Goal: Task Accomplishment & Management: Manage account settings

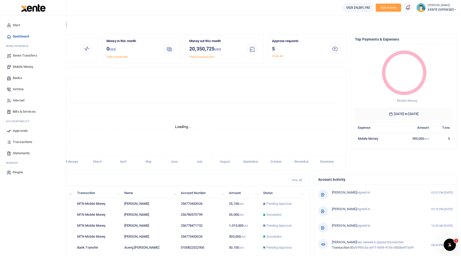
scroll to position [4, 4]
click at [21, 130] on span "Approvals" at bounding box center [20, 130] width 15 height 5
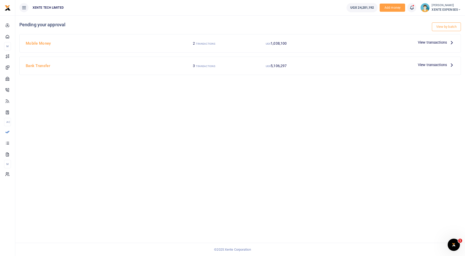
click at [434, 65] on span "View transactions" at bounding box center [432, 65] width 29 height 6
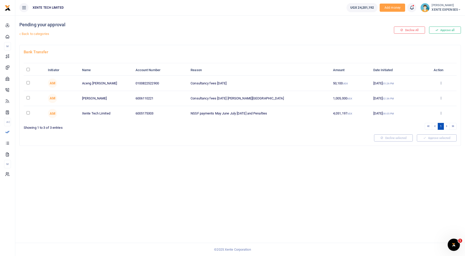
click at [28, 85] on td at bounding box center [34, 83] width 21 height 15
click at [27, 82] on input "checkbox" at bounding box center [27, 82] width 3 height 3
checkbox input "true"
click at [29, 99] on input "checkbox" at bounding box center [27, 97] width 3 height 3
checkbox input "true"
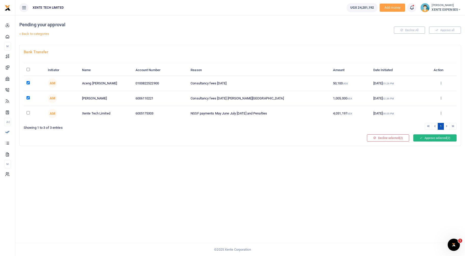
click at [431, 137] on button "Approve selected (2)" at bounding box center [434, 137] width 43 height 7
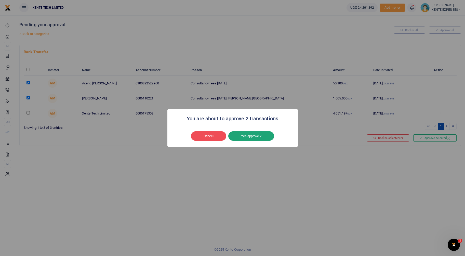
click at [256, 138] on button "Yes approve 2" at bounding box center [251, 136] width 46 height 10
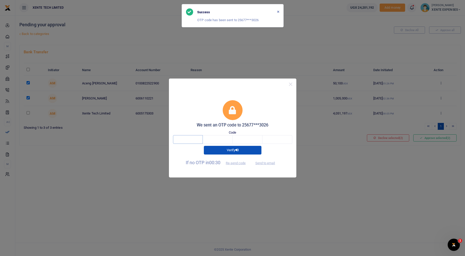
click at [191, 136] on input "text" at bounding box center [188, 139] width 30 height 9
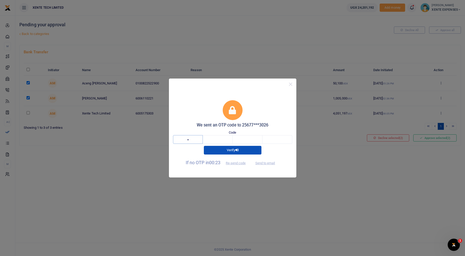
type input "6"
type input "5"
type input "0"
type input "9"
type input "4"
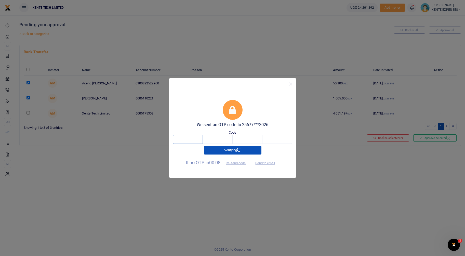
type input "5"
type input "0"
type input "9"
type input "5"
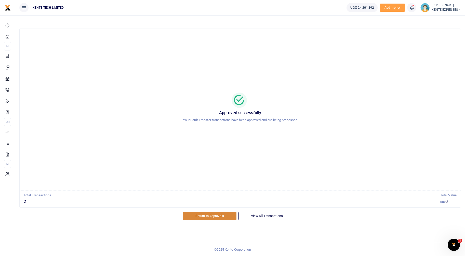
click at [228, 217] on link "Return to Approvals" at bounding box center [210, 215] width 54 height 9
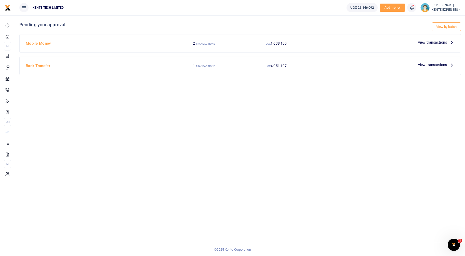
click at [434, 65] on span "View transactions" at bounding box center [432, 65] width 29 height 6
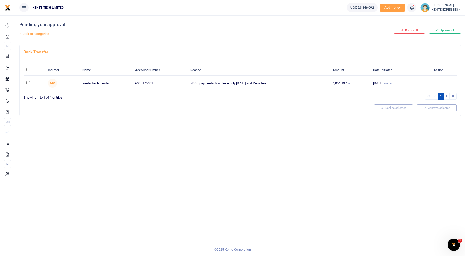
click at [43, 33] on link "Back to categories" at bounding box center [165, 34] width 294 height 9
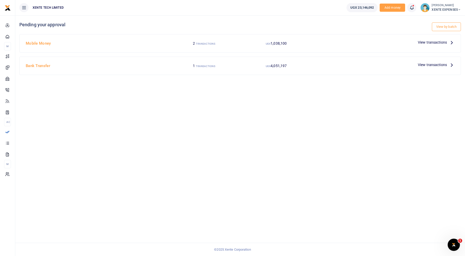
click at [440, 42] on span "View transactions" at bounding box center [432, 42] width 29 height 6
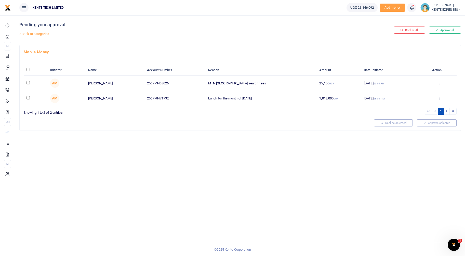
click at [28, 84] on input "checkbox" at bounding box center [27, 82] width 3 height 3
checkbox input "true"
click at [27, 68] on input "\a \a : activate to sort column descending" at bounding box center [27, 69] width 3 height 3
checkbox input "true"
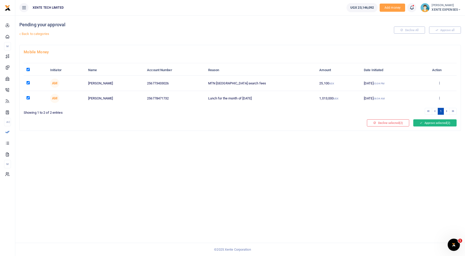
click at [432, 123] on button "Approve selected (2)" at bounding box center [434, 122] width 43 height 7
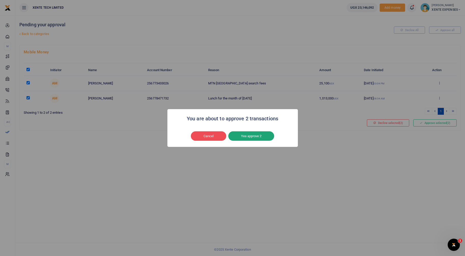
click at [252, 138] on button "Yes approve 2" at bounding box center [251, 136] width 46 height 10
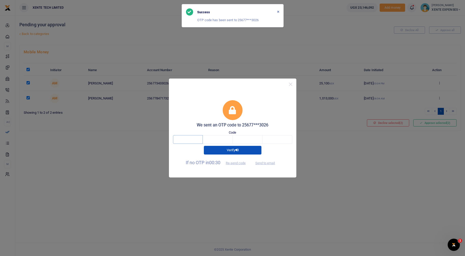
click at [190, 141] on input "text" at bounding box center [188, 139] width 30 height 9
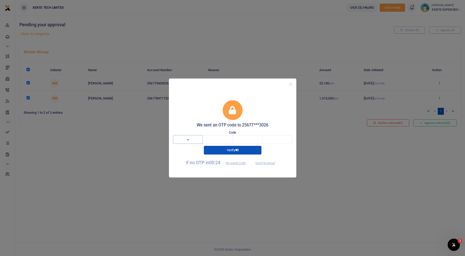
type input "5"
type input "3"
type input "5"
type input "2"
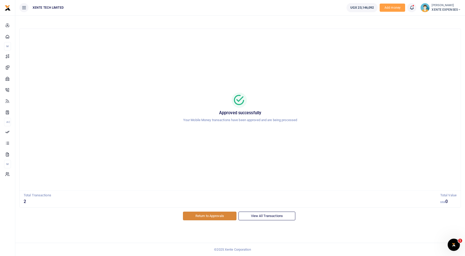
click at [202, 218] on link "Return to Approvals" at bounding box center [210, 215] width 54 height 9
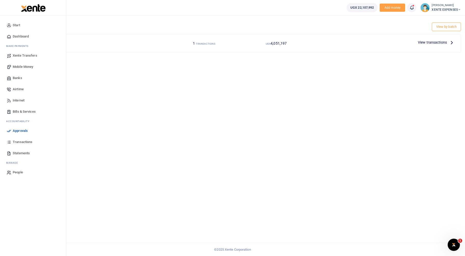
click at [26, 140] on span "Transactions" at bounding box center [23, 141] width 20 height 5
